Goal: Find specific page/section: Find specific page/section

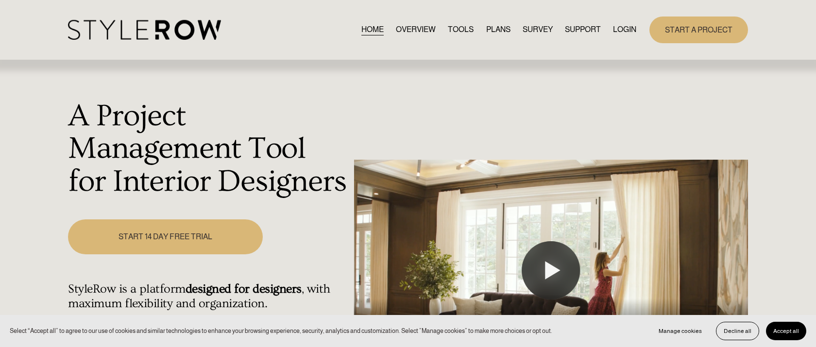
click at [628, 30] on link "LOGIN" at bounding box center [624, 29] width 23 height 13
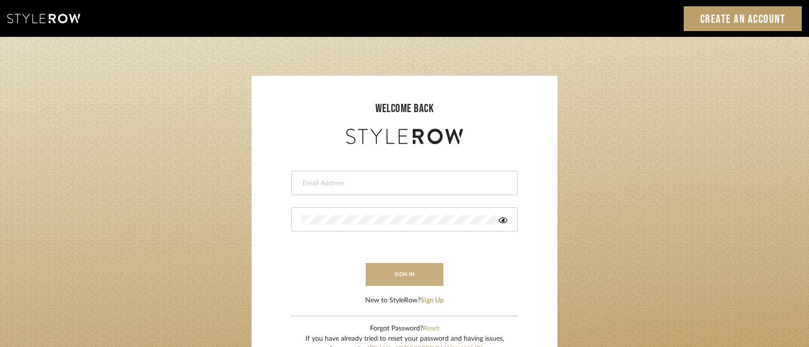
type input "josh@foleystinnette.com"
click at [406, 271] on button "sign in" at bounding box center [405, 274] width 78 height 23
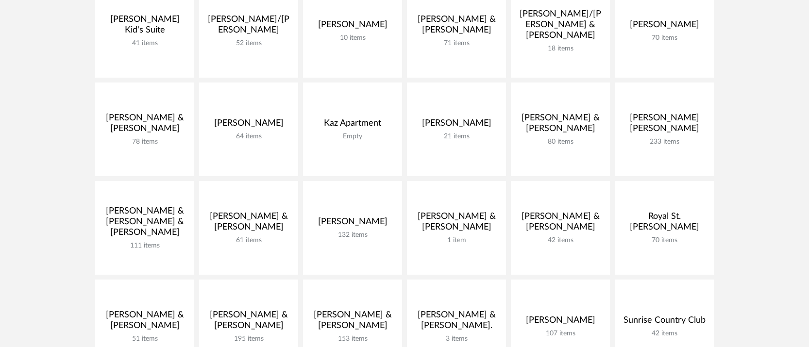
scroll to position [390, 0]
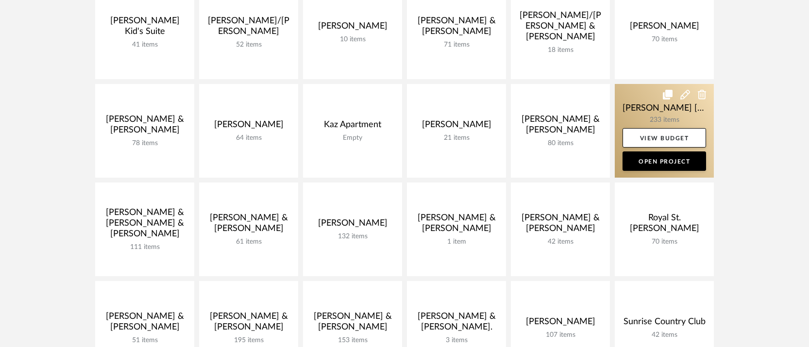
click at [650, 84] on link at bounding box center [664, 131] width 99 height 94
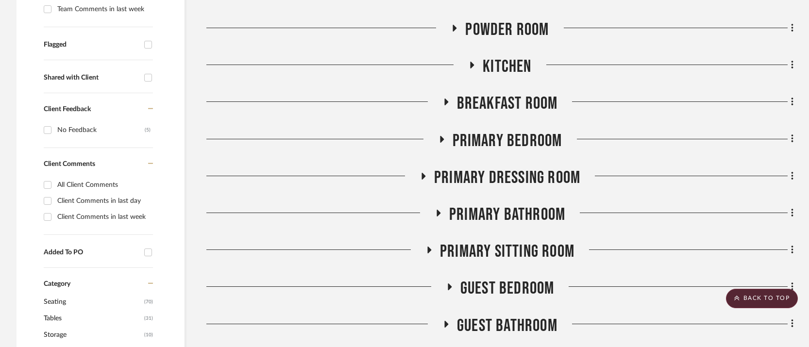
scroll to position [363, 0]
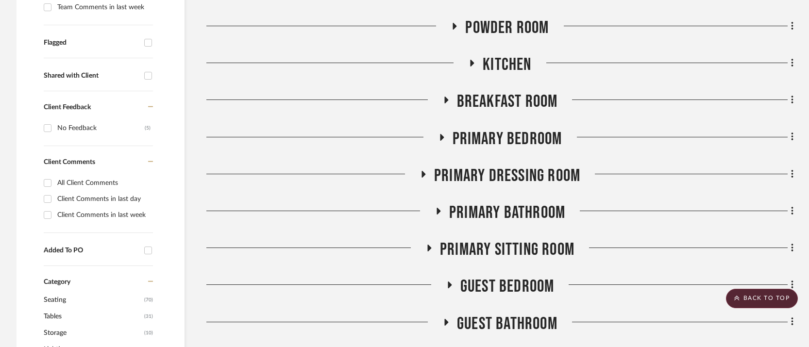
click at [440, 134] on icon at bounding box center [442, 137] width 4 height 7
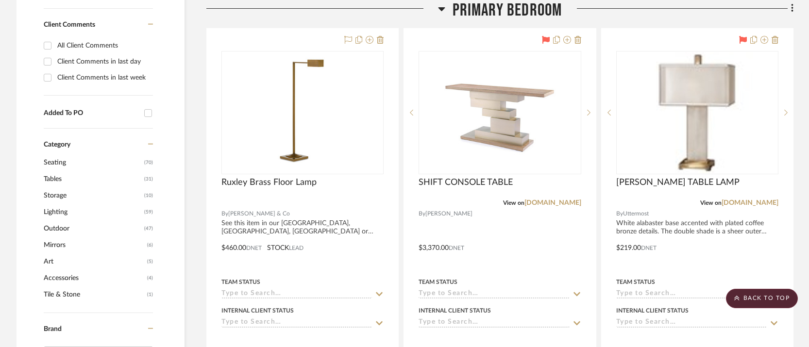
scroll to position [500, 0]
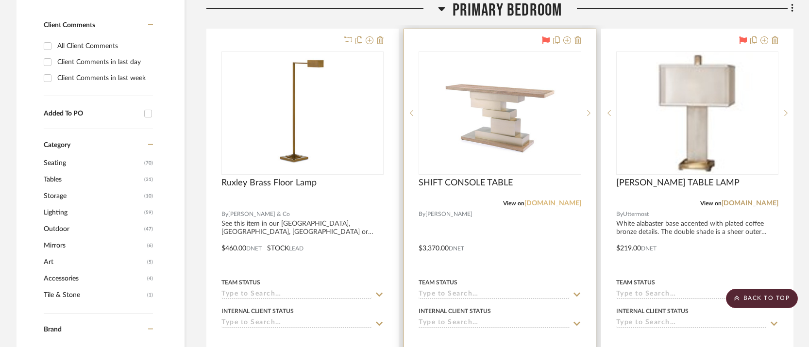
click at [554, 200] on link "johnrichard.com" at bounding box center [552, 203] width 57 height 7
click at [560, 200] on link "johnrichard.com" at bounding box center [552, 203] width 57 height 7
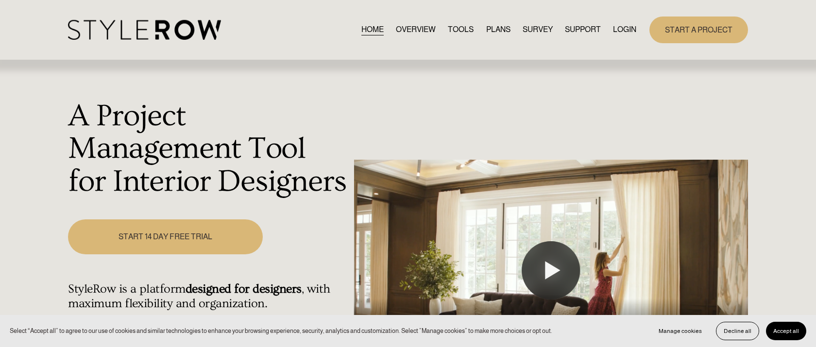
click at [624, 29] on link "LOGIN" at bounding box center [624, 29] width 23 height 13
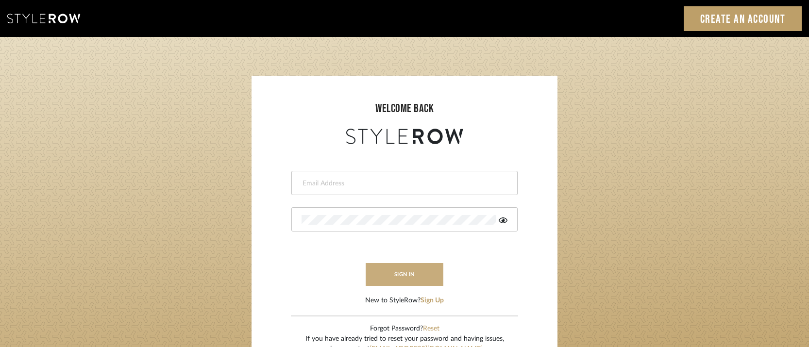
type input "[PERSON_NAME][EMAIL_ADDRESS][DOMAIN_NAME]"
click at [399, 276] on button "sign in" at bounding box center [405, 274] width 78 height 23
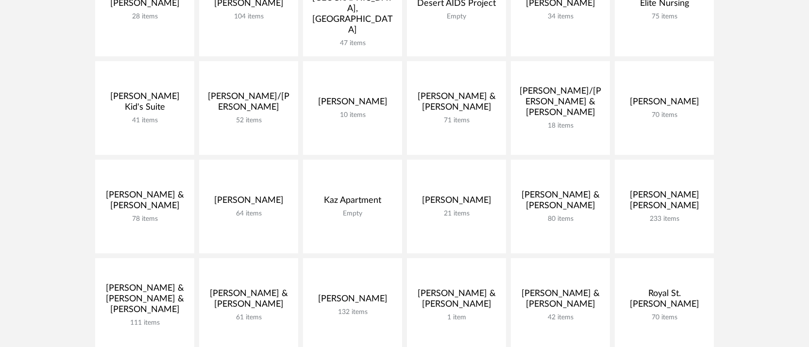
scroll to position [316, 0]
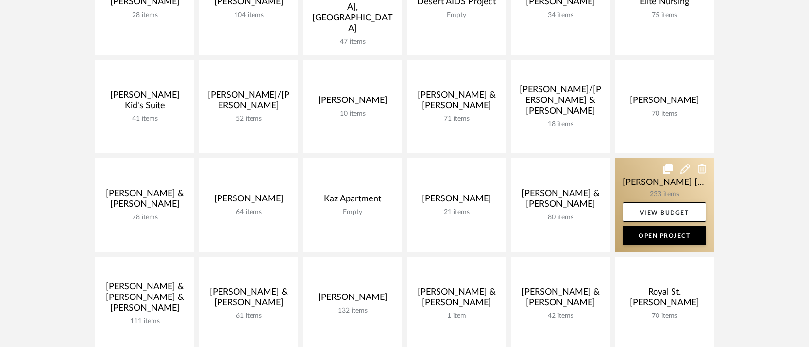
click at [657, 158] on link at bounding box center [664, 205] width 99 height 94
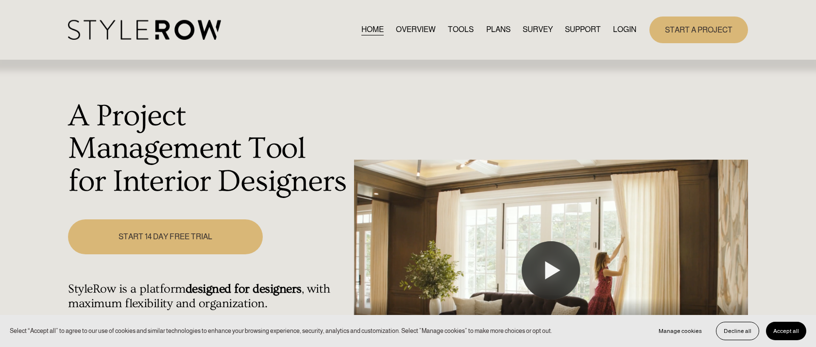
click at [623, 30] on link "LOGIN" at bounding box center [624, 29] width 23 height 13
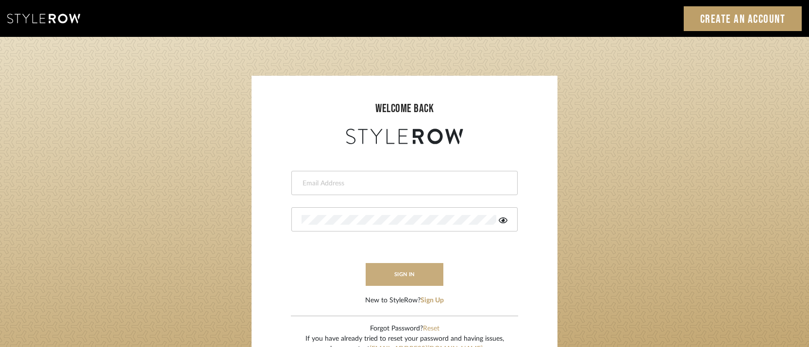
type input "josh@foleystinnette.com"
click at [405, 270] on button "sign in" at bounding box center [405, 274] width 78 height 23
